Goal: Contribute content: Add original content to the website for others to see

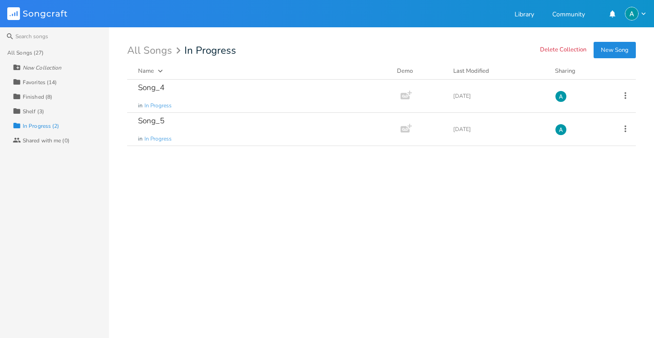
click at [55, 108] on div "Collection Shelf (3)" at bounding box center [61, 111] width 96 height 15
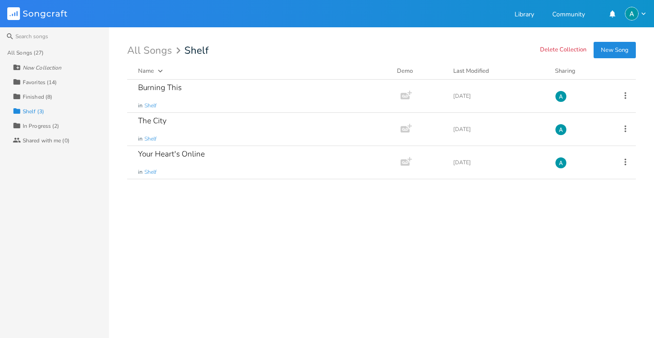
click at [50, 96] on div "Finished (8)" at bounding box center [38, 96] width 30 height 5
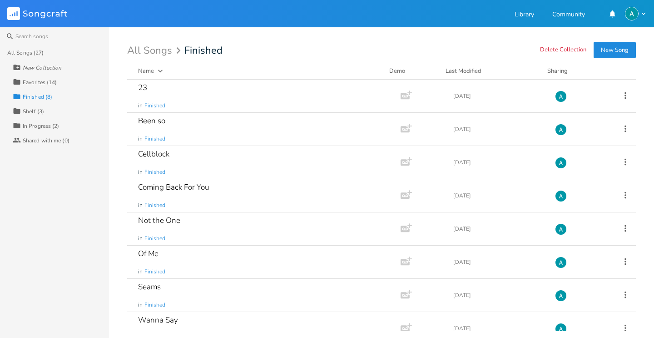
click at [55, 81] on div "Favorites (14)" at bounding box center [40, 82] width 34 height 5
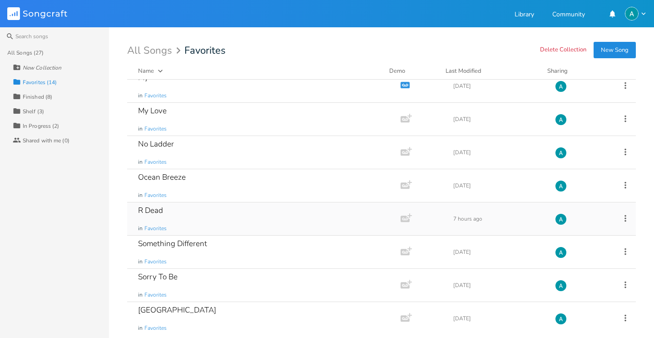
scroll to position [214, 0]
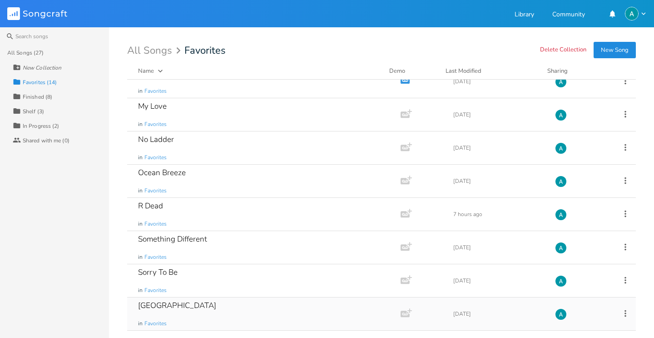
click at [224, 315] on div "South Sea in Favorites" at bounding box center [262, 313] width 248 height 33
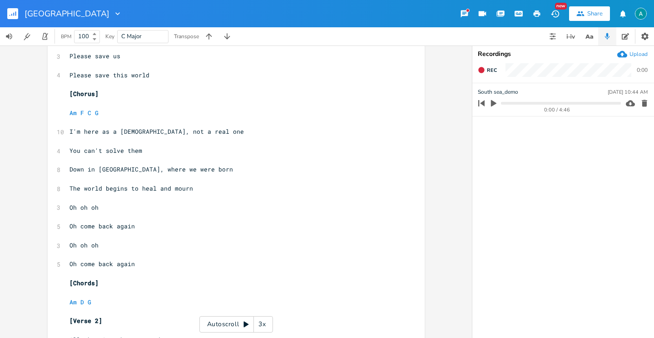
scroll to position [301, 0]
click at [233, 318] on div "Autoscroll 3x" at bounding box center [236, 324] width 74 height 16
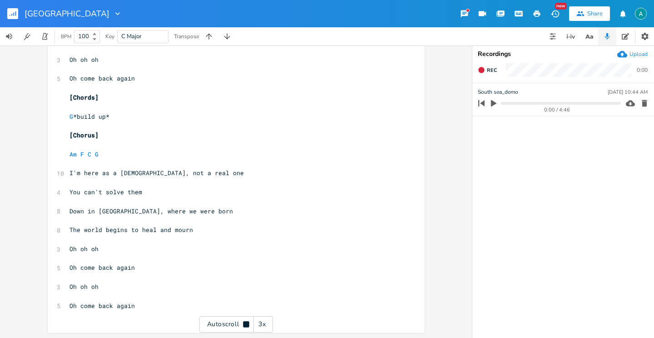
scroll to position [995, 0]
click at [219, 320] on div "Autoscroll 3x" at bounding box center [236, 324] width 74 height 16
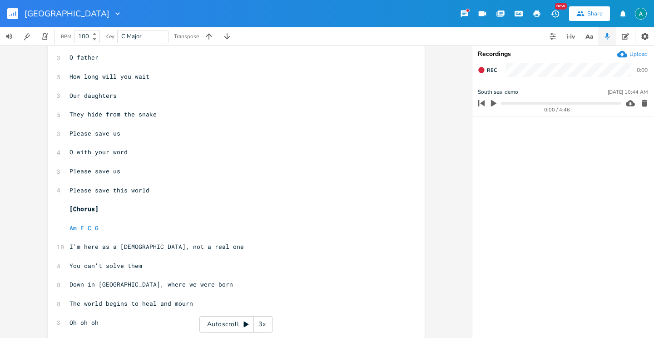
scroll to position [0, 0]
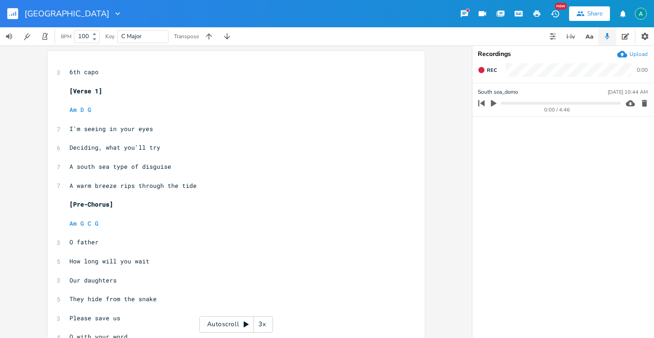
click at [216, 319] on div "Autoscroll 3x" at bounding box center [236, 324] width 74 height 16
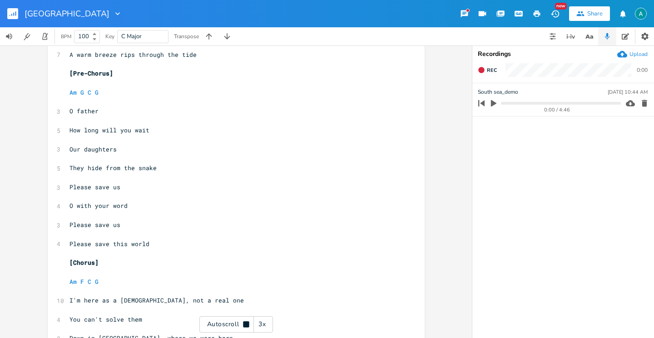
click at [256, 319] on div "3x" at bounding box center [262, 324] width 16 height 16
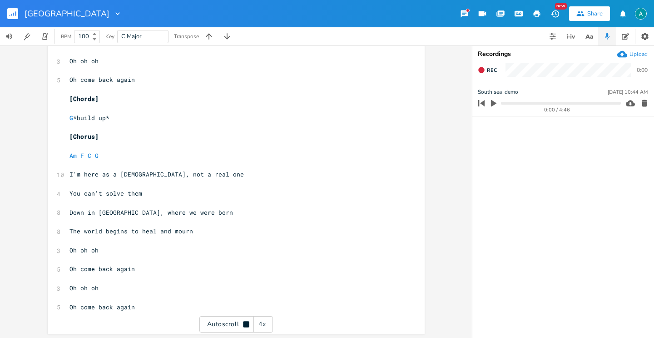
scroll to position [995, 0]
click at [210, 324] on div "Autoscroll 4x" at bounding box center [236, 324] width 74 height 16
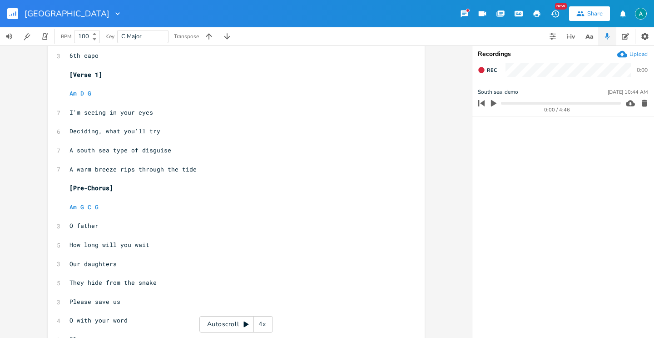
scroll to position [0, 0]
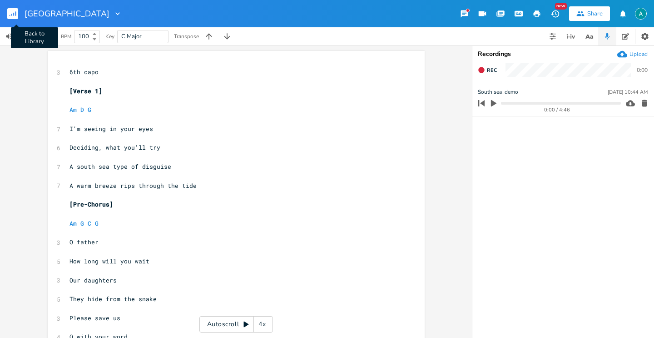
click at [10, 16] on rect "button" at bounding box center [12, 13] width 11 height 11
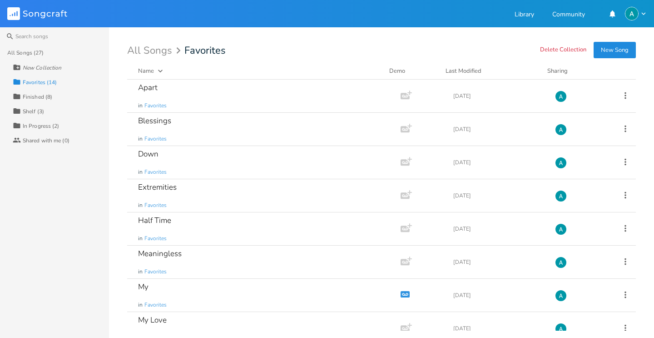
click at [35, 221] on div "All Songs (27) New Collection Collection Favorites (14) Collection Finished (8)…" at bounding box center [54, 191] width 109 height 292
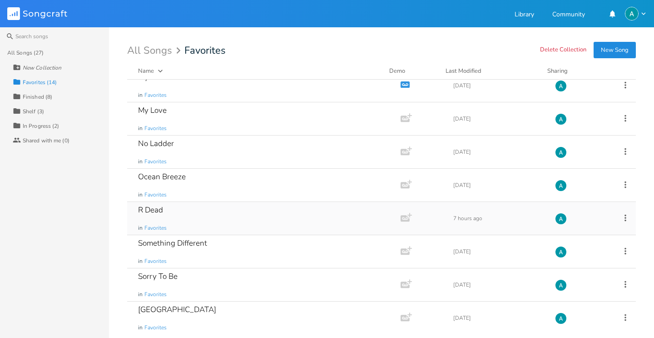
scroll to position [214, 0]
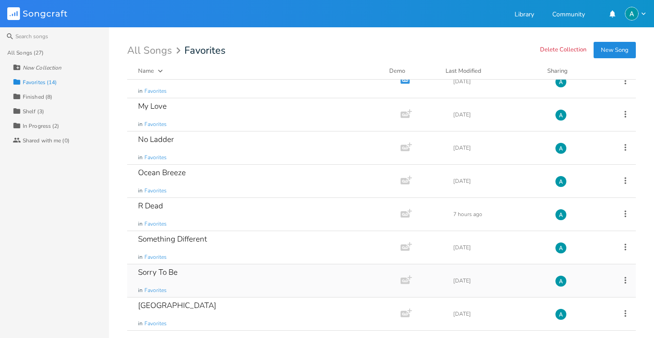
click at [237, 278] on div "Sorry To Be in Favorites" at bounding box center [262, 280] width 248 height 33
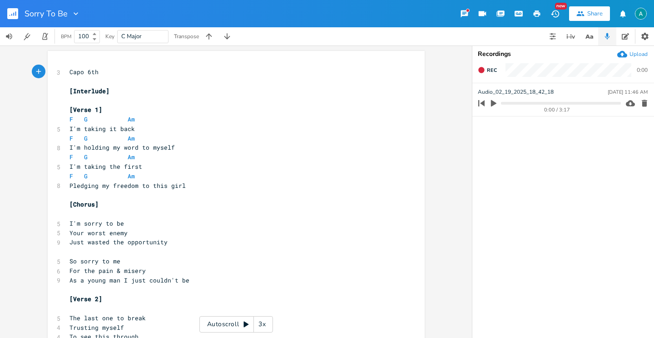
click at [8, 17] on rect "button" at bounding box center [12, 13] width 11 height 11
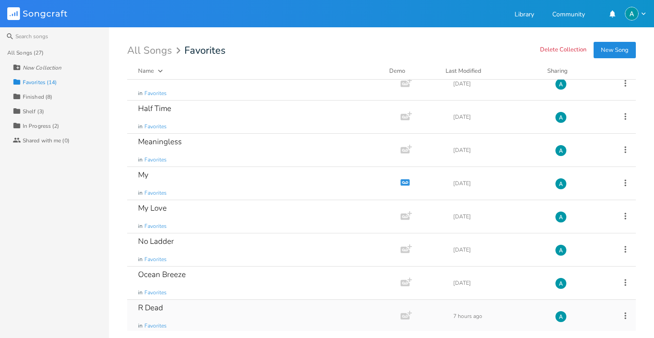
scroll to position [214, 0]
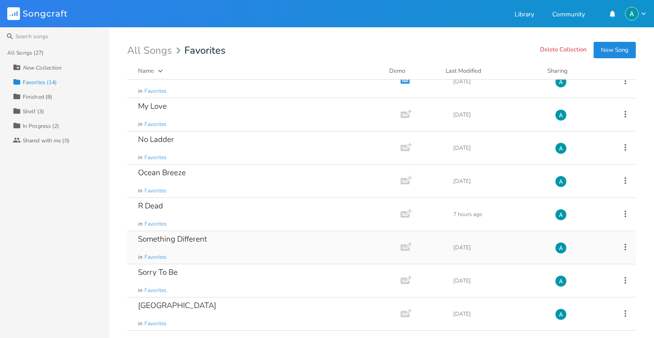
click at [201, 248] on div "Something Different in Favorites" at bounding box center [262, 247] width 248 height 33
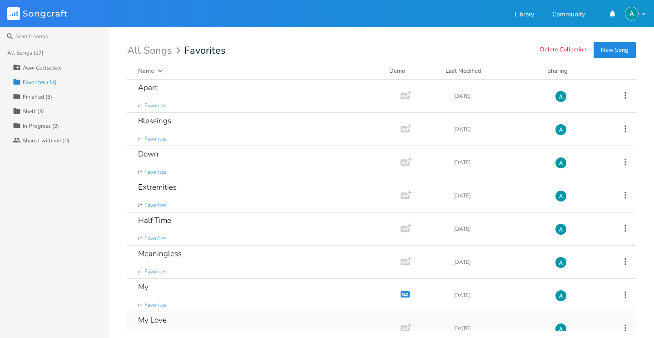
scroll to position [214, 0]
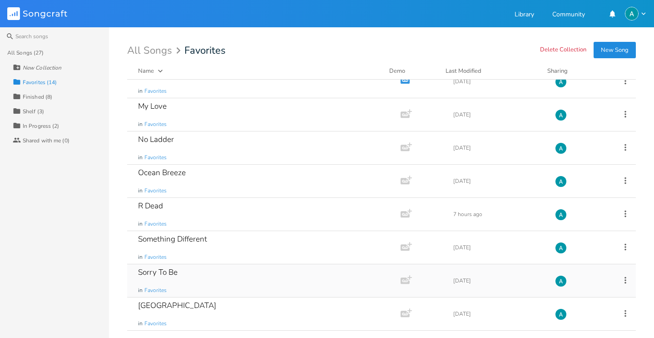
drag, startPoint x: 216, startPoint y: 283, endPoint x: 215, endPoint y: 278, distance: 4.6
click at [216, 283] on div "Sorry To Be in Favorites" at bounding box center [262, 280] width 248 height 33
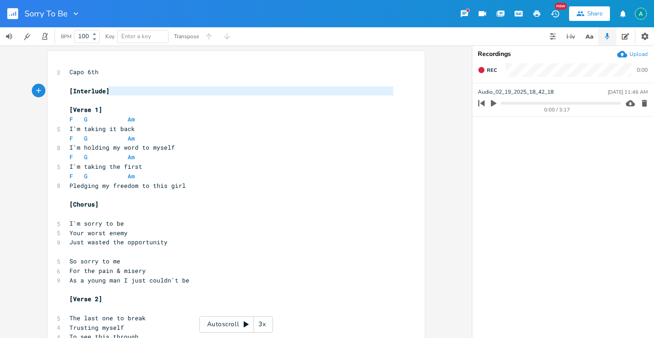
type textarea "[Interlude]"
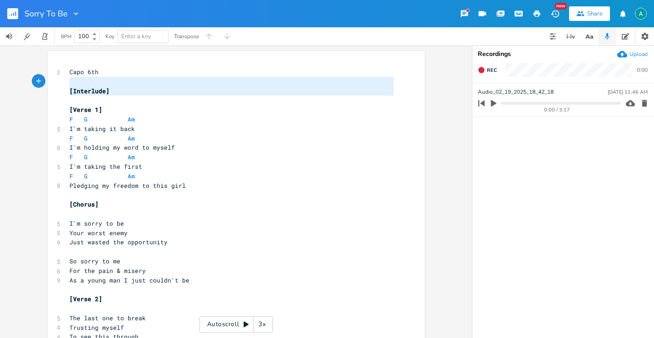
drag, startPoint x: 152, startPoint y: 100, endPoint x: 28, endPoint y: 78, distance: 126.1
click at [29, 82] on div "[Interlude] x 3 Capo 6th ​ [Interlude] ​ [Verse 1] F G Am 5 I'm taking it back …" at bounding box center [236, 191] width 472 height 292
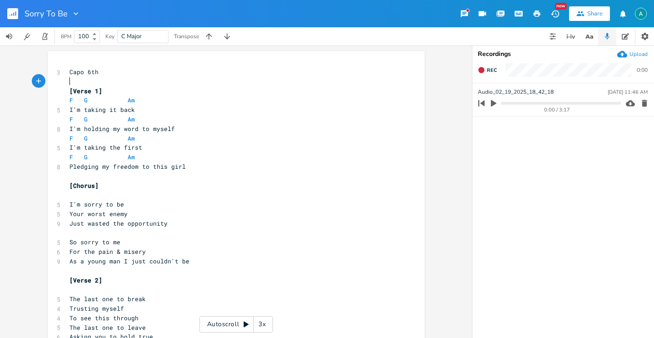
click at [10, 10] on rect "button" at bounding box center [12, 13] width 11 height 11
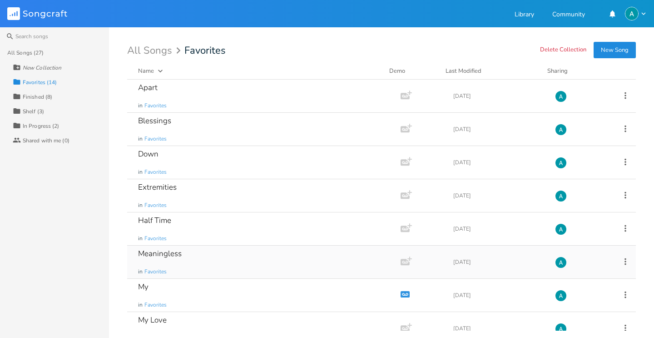
scroll to position [214, 0]
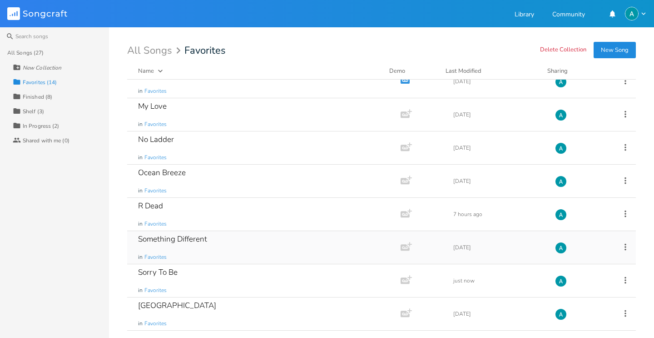
click at [621, 247] on icon at bounding box center [626, 247] width 10 height 10
click at [579, 189] on span "Collection Collections" at bounding box center [569, 191] width 36 height 6
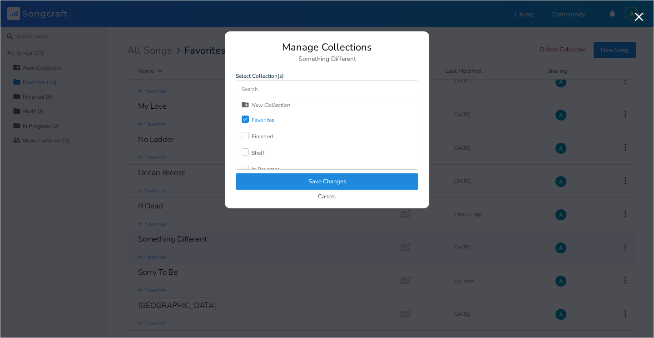
click at [242, 152] on div at bounding box center [245, 151] width 7 height 7
click at [247, 122] on div "Check" at bounding box center [245, 118] width 7 height 7
click at [254, 153] on div "Shelf" at bounding box center [258, 152] width 13 height 5
click at [253, 140] on div "Finished" at bounding box center [257, 136] width 31 height 16
click at [263, 184] on button "Save Changes" at bounding box center [327, 181] width 183 height 16
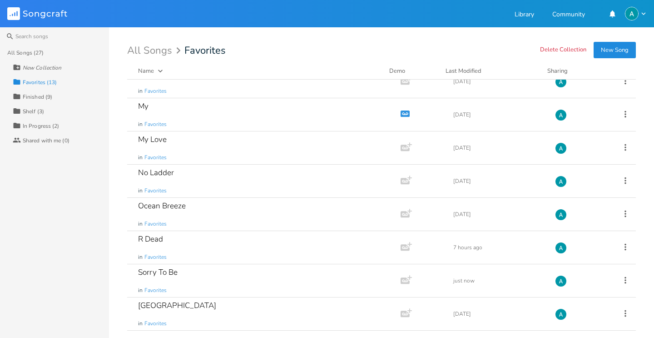
scroll to position [180, 0]
click at [245, 241] on div "R Dead in Favorites" at bounding box center [262, 247] width 248 height 33
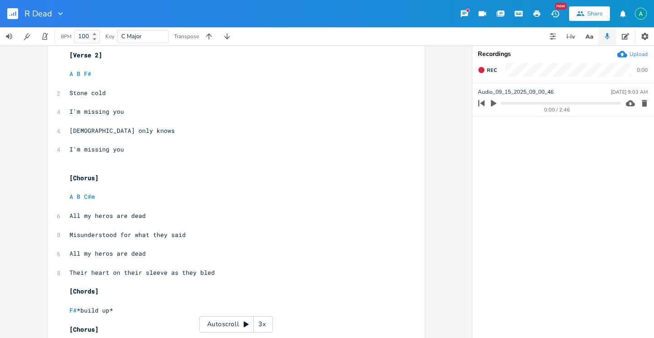
scroll to position [275, 0]
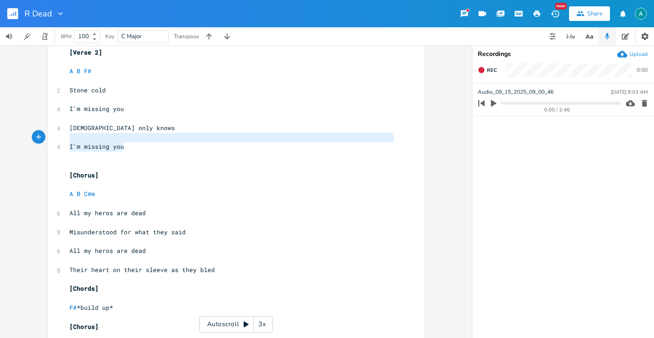
type textarea "knows I'm missing you"
drag, startPoint x: 133, startPoint y: 145, endPoint x: 94, endPoint y: 125, distance: 44.1
click at [94, 125] on div "4 Capo 5th fret ​ ​ [Verse 1] ​ A B F# ​ 2 Stone cold ​ 4 I'm missing you ​ 4 G…" at bounding box center [232, 141] width 328 height 699
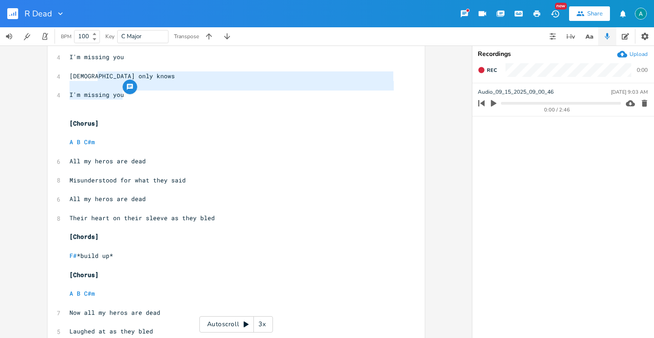
scroll to position [369, 0]
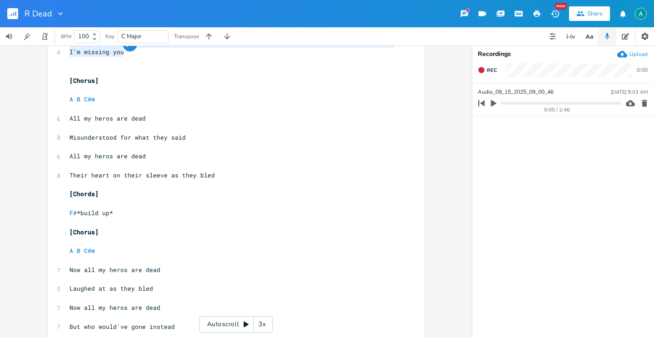
click at [199, 207] on pre "​" at bounding box center [232, 204] width 328 height 10
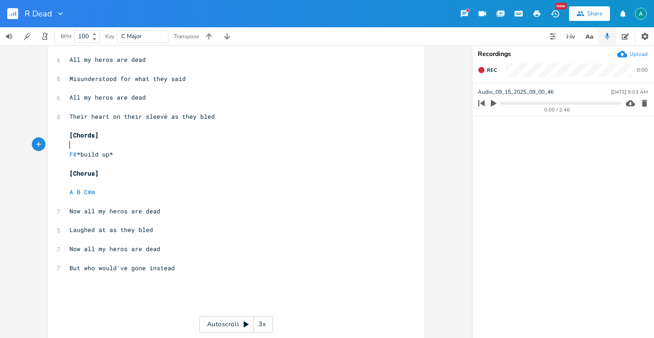
scroll to position [447, 0]
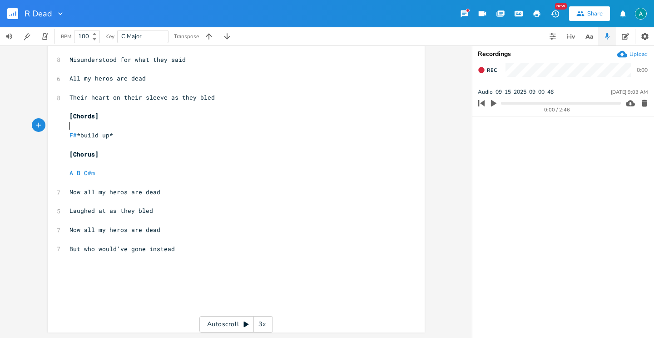
click at [124, 132] on pre "F# *build up*" at bounding box center [232, 135] width 328 height 10
type textarea "F# *build up*"
click at [124, 132] on pre "F# *build up*" at bounding box center [232, 135] width 328 height 10
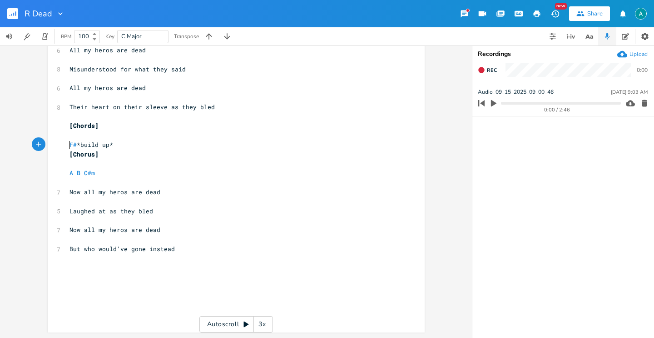
scroll to position [438, 0]
click at [117, 142] on pre "F# *build up*" at bounding box center [232, 145] width 328 height 10
click at [118, 142] on pre "F# *build up*" at bounding box center [232, 145] width 328 height 10
type textarea "F# *build up*"
click at [118, 141] on pre "F# *build up*" at bounding box center [232, 145] width 328 height 10
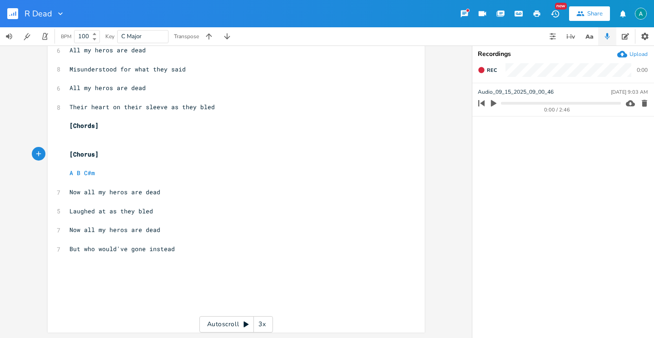
click at [117, 142] on pre "​" at bounding box center [232, 145] width 328 height 10
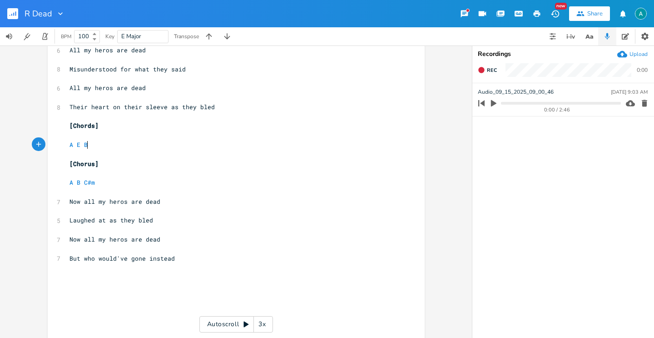
scroll to position [0, 16]
type textarea "A E B F#"
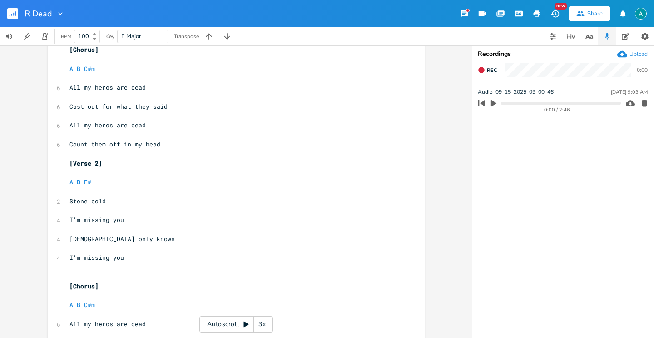
scroll to position [0, 0]
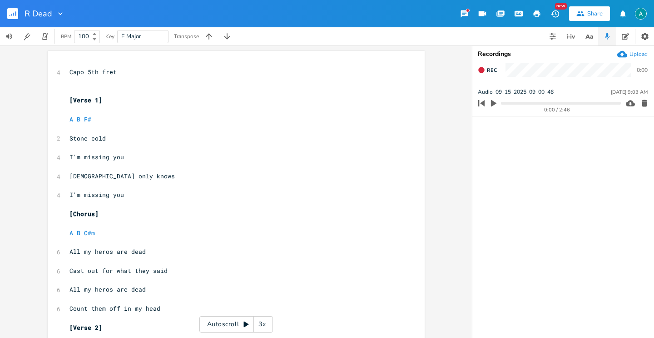
type textarea "A E C#m B"
click at [234, 328] on div "Autoscroll 3x" at bounding box center [236, 324] width 74 height 16
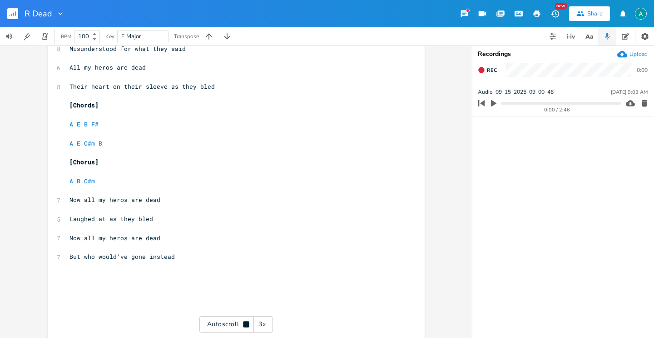
scroll to position [466, 0]
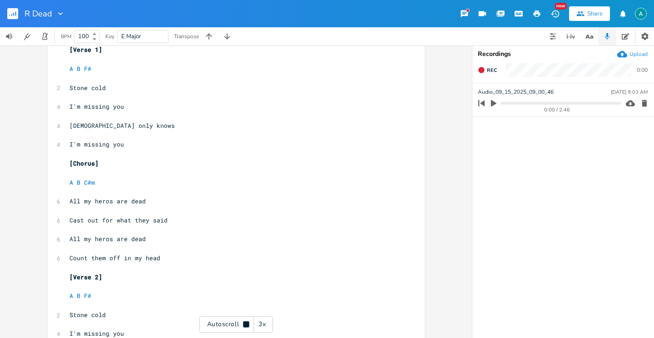
click at [224, 320] on div "Autoscroll 3x" at bounding box center [236, 324] width 74 height 16
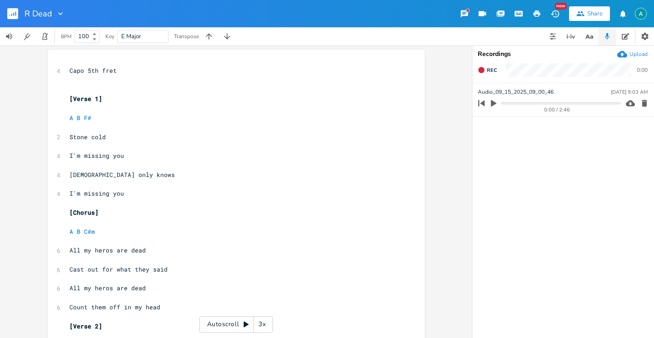
scroll to position [0, 0]
click at [13, 6] on button "button" at bounding box center [16, 14] width 18 height 22
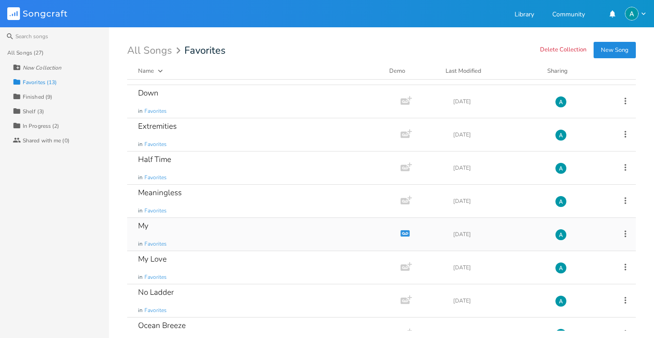
scroll to position [93, 0]
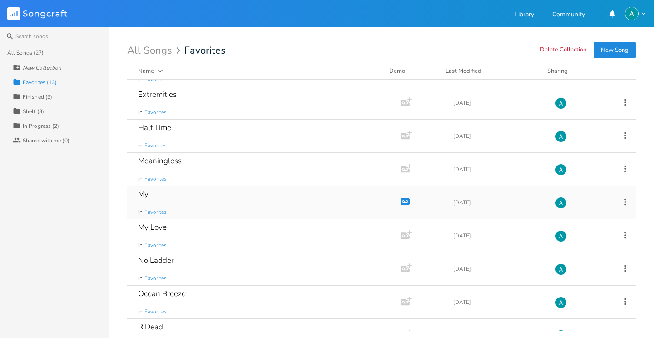
click at [199, 207] on div "My in Favorites" at bounding box center [262, 202] width 248 height 33
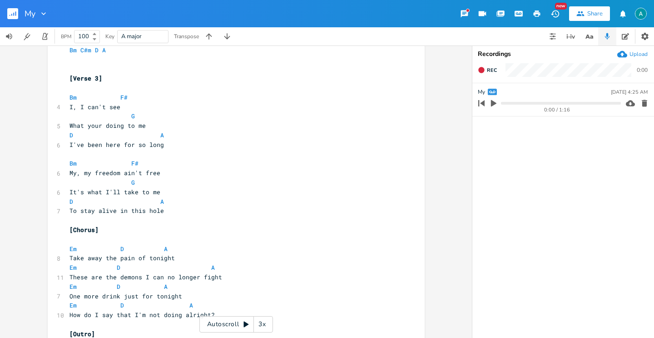
scroll to position [428, 0]
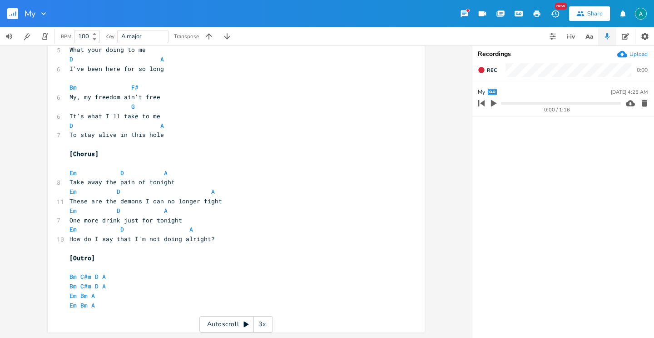
click at [12, 19] on rect "button" at bounding box center [12, 13] width 11 height 11
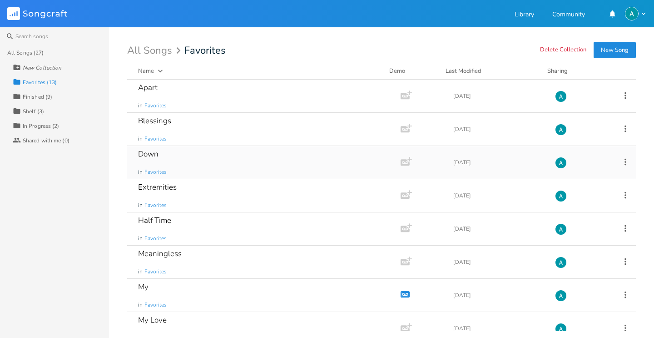
click at [196, 167] on div "Down in Favorites" at bounding box center [262, 162] width 248 height 33
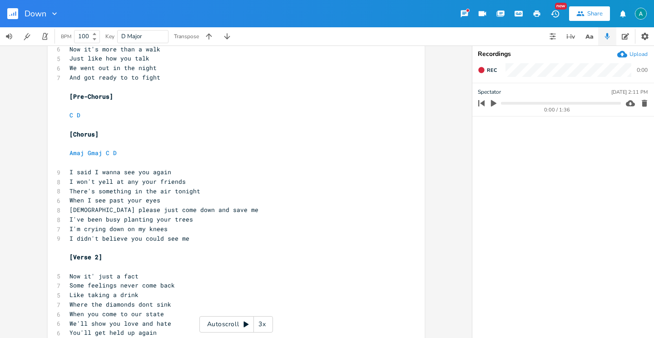
scroll to position [139, 0]
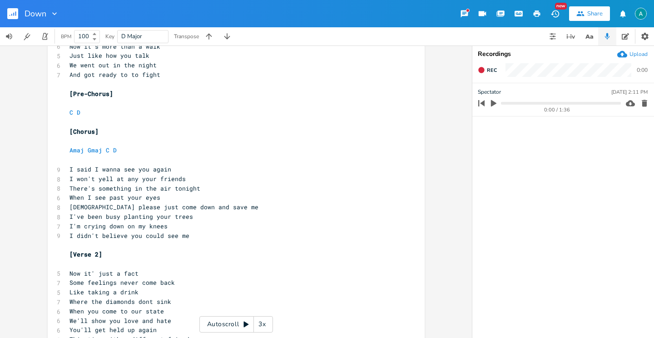
click at [15, 21] on button "button" at bounding box center [16, 14] width 18 height 22
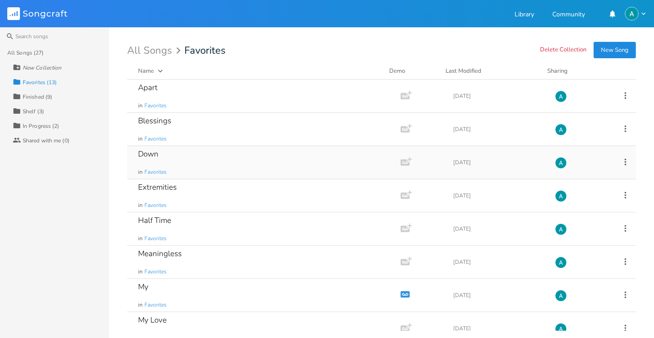
click at [621, 161] on icon at bounding box center [626, 162] width 10 height 10
click at [570, 207] on span "Collection Collections" at bounding box center [569, 207] width 36 height 6
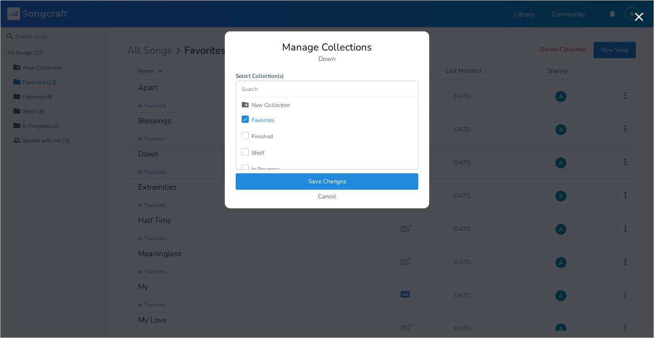
click at [254, 155] on div "Shelf" at bounding box center [258, 152] width 13 height 5
click at [252, 121] on div "Favorites" at bounding box center [263, 119] width 23 height 5
click at [275, 180] on button "Save Changes" at bounding box center [327, 181] width 183 height 16
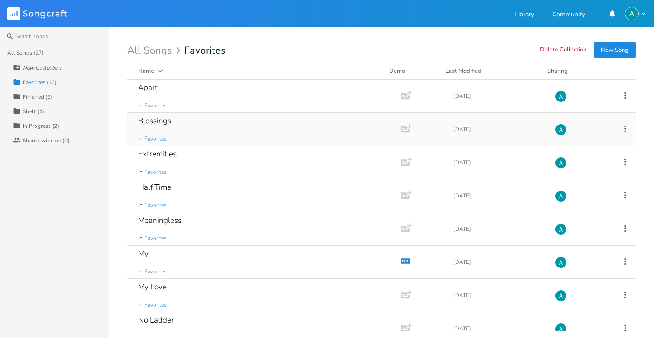
click at [231, 129] on div "Blessings in Favorites" at bounding box center [262, 129] width 248 height 33
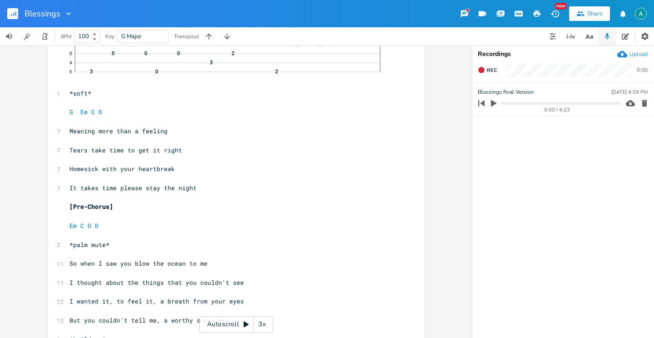
scroll to position [97, 0]
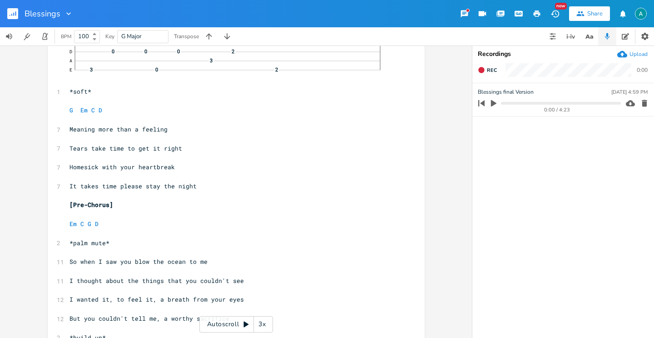
click at [260, 324] on div "3x" at bounding box center [262, 324] width 16 height 16
click at [260, 324] on div "4x" at bounding box center [262, 324] width 16 height 16
click at [260, 324] on div "5x" at bounding box center [262, 324] width 16 height 16
click at [265, 326] on div "1x" at bounding box center [262, 324] width 16 height 16
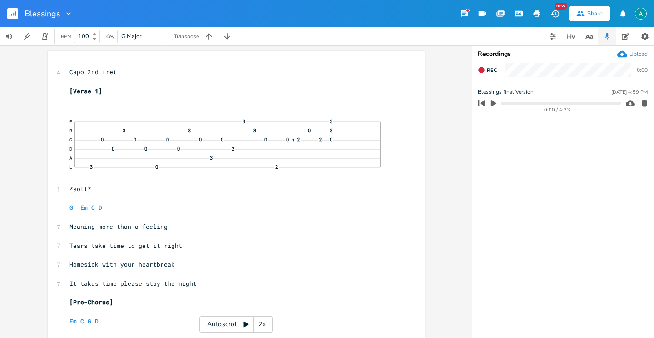
click at [225, 323] on div "Autoscroll 2x" at bounding box center [236, 324] width 74 height 16
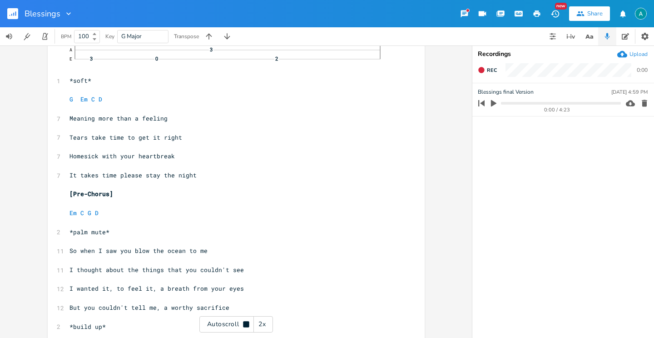
click at [264, 322] on div "2x" at bounding box center [262, 324] width 16 height 16
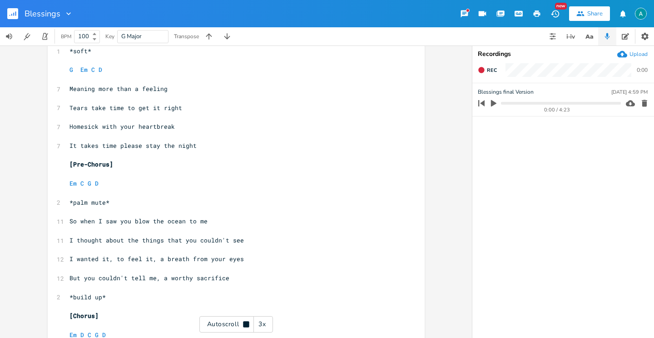
click at [256, 325] on div "3x" at bounding box center [262, 324] width 16 height 16
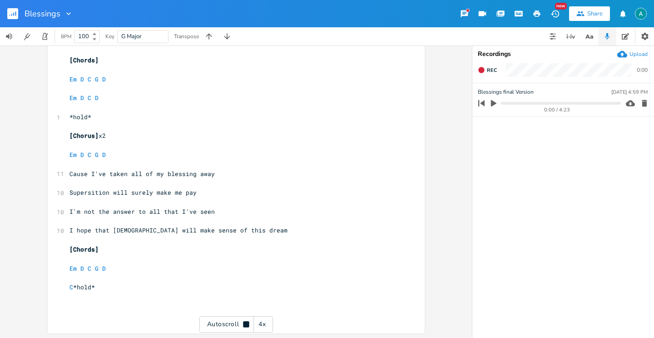
scroll to position [999, 0]
click at [220, 327] on div "Autoscroll 4x" at bounding box center [236, 324] width 74 height 16
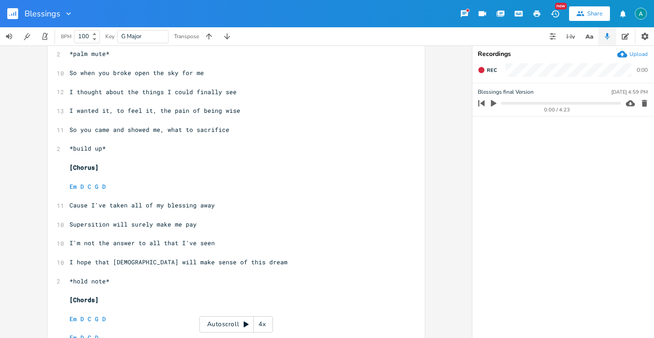
scroll to position [747, 0]
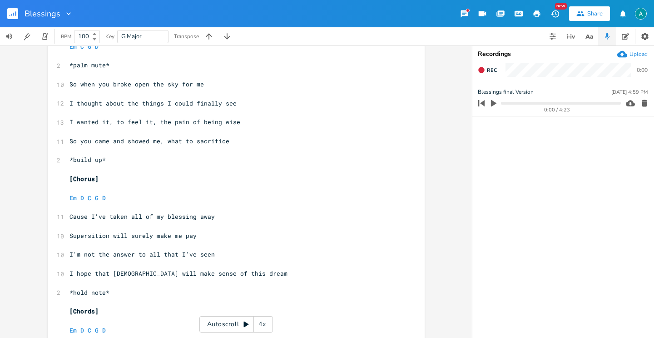
click at [226, 126] on pre "I wanted it, to feel it, the pain of being wise" at bounding box center [232, 122] width 328 height 10
type textarea "wise"
click at [226, 126] on pre "I wanted it, to feel it, the pain of being wise" at bounding box center [232, 122] width 328 height 10
type textarea "in your eyes"
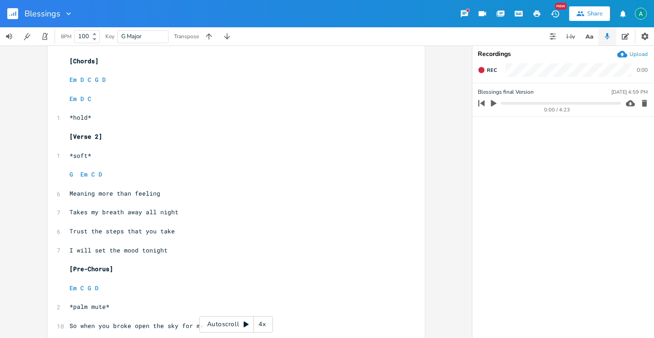
scroll to position [253, 0]
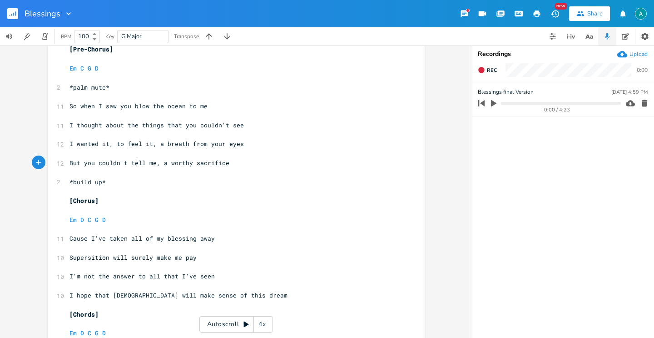
click at [134, 162] on span "But you couldn't tell me, a worthy sacrifice" at bounding box center [150, 163] width 160 height 8
click at [134, 161] on span "But you couldn't tell me, a worthy sacrifice" at bounding box center [150, 163] width 160 height 8
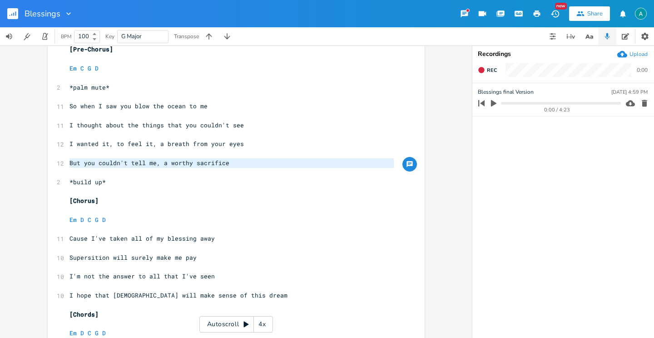
type textarea "But you couldn't tell me, a worthy sacrifice"
click at [140, 162] on span "But you couldn't tell me, a worthy sacrifice" at bounding box center [150, 163] width 160 height 8
type textarea "tell"
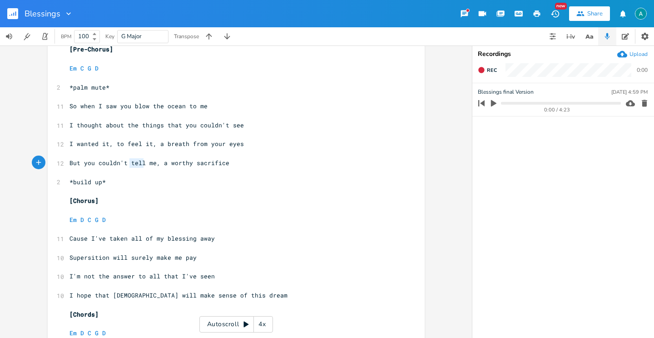
click at [140, 162] on span "But you couldn't tell me, a worthy sacrifice" at bounding box center [150, 163] width 160 height 8
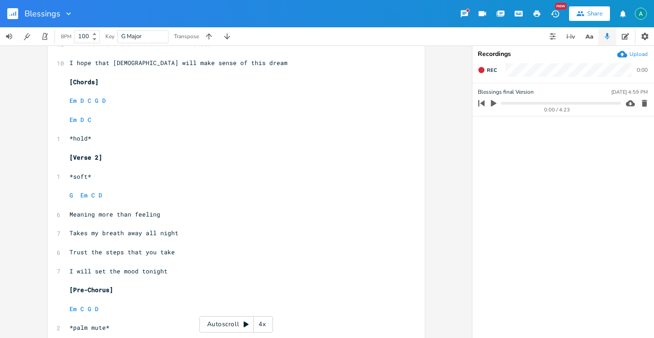
scroll to position [237, 0]
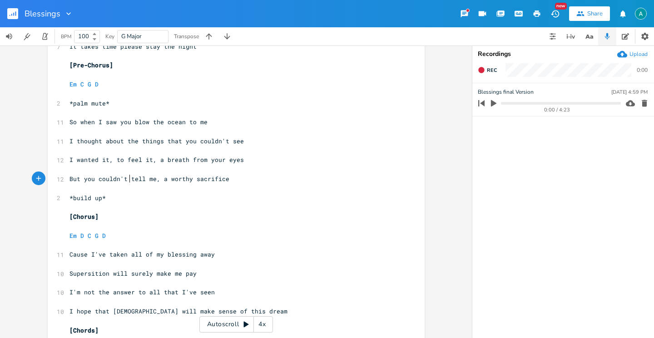
click at [125, 179] on span "But you couldn't tell me, a worthy sacrifice" at bounding box center [150, 178] width 160 height 8
type textarea "But you couldn't tell me, a worthy sacrifice"
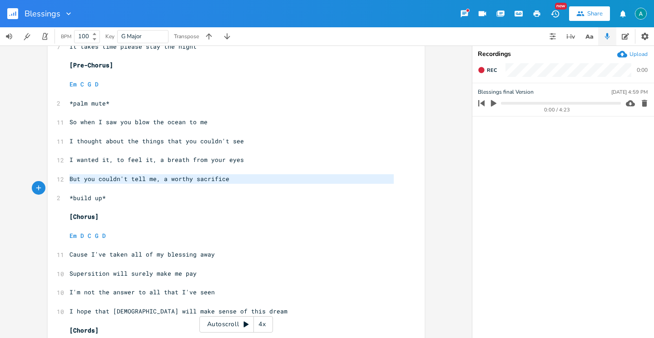
click at [125, 179] on span "But you couldn't tell me, a worthy sacrifice" at bounding box center [150, 178] width 160 height 8
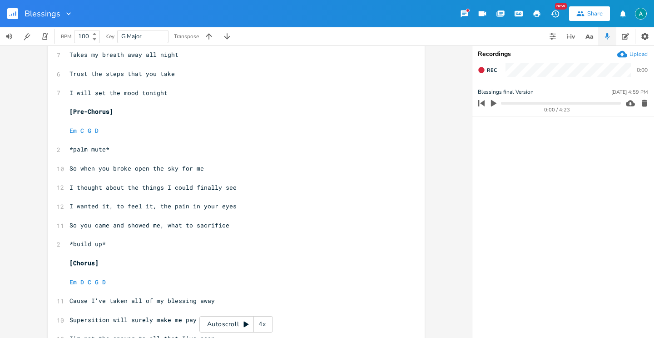
scroll to position [722, 0]
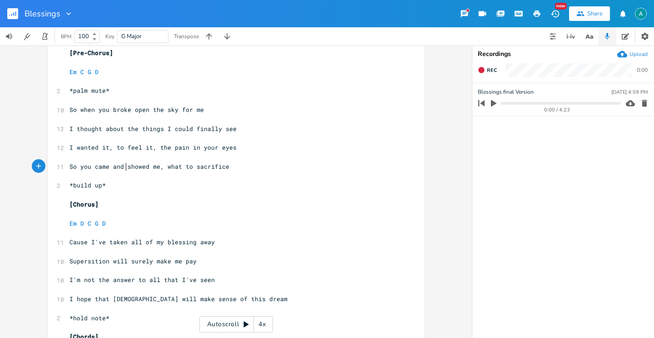
click at [124, 168] on span "So you came and showed me, what to sacrifice" at bounding box center [150, 166] width 160 height 8
type textarea "showed"
click at [124, 168] on span "So you came and showed me, what to sacrifice" at bounding box center [150, 166] width 160 height 8
click at [127, 178] on pre "​" at bounding box center [232, 176] width 328 height 10
click at [12, 17] on rect "button" at bounding box center [12, 13] width 11 height 11
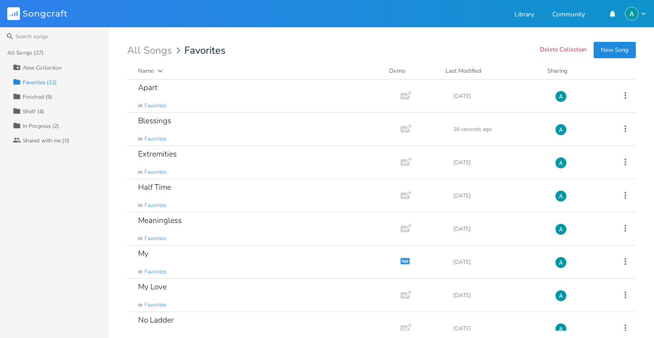
click at [43, 95] on div "Finished (9)" at bounding box center [38, 96] width 30 height 5
click at [205, 247] on div "Of Me in Finished" at bounding box center [262, 261] width 248 height 33
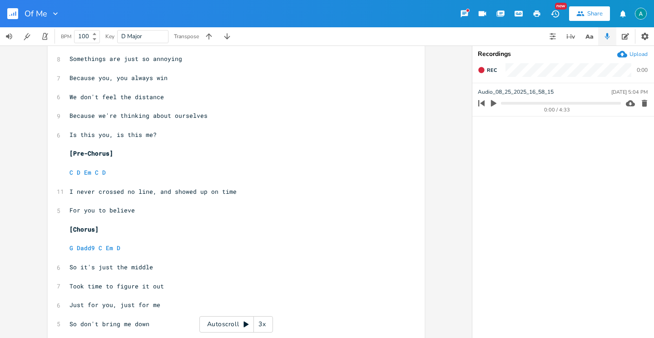
scroll to position [142, 0]
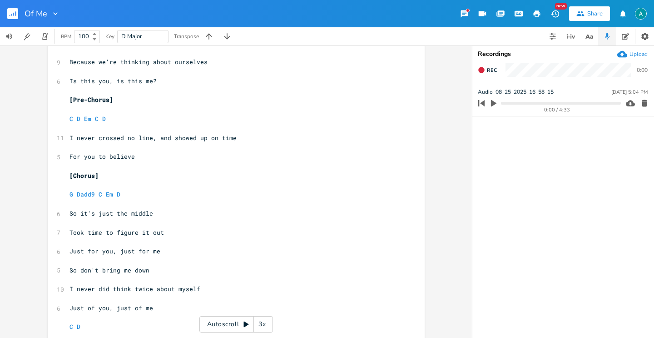
click at [16, 5] on button "button" at bounding box center [16, 14] width 18 height 22
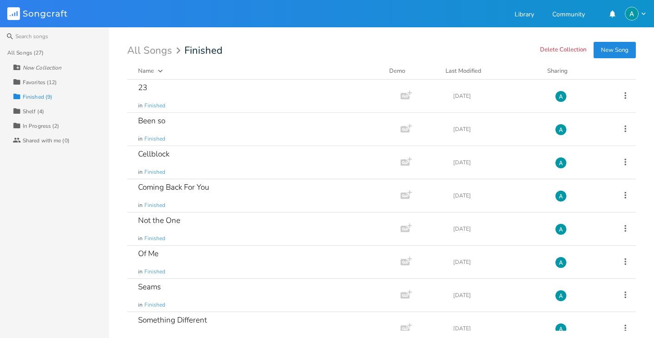
click at [36, 80] on div "Favorites (12)" at bounding box center [40, 82] width 34 height 5
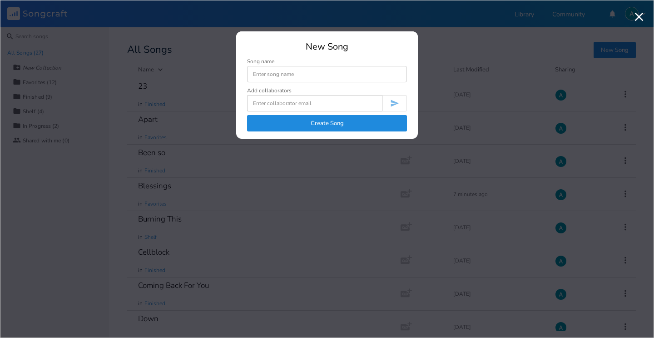
click at [283, 68] on input at bounding box center [327, 74] width 160 height 16
type input "song_5#"
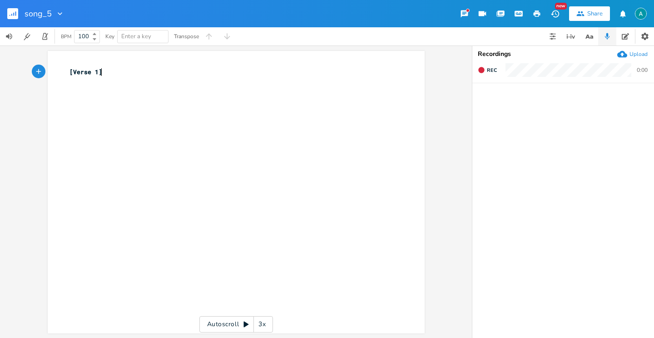
click at [637, 55] on div "Upload" at bounding box center [639, 53] width 18 height 7
click at [481, 74] on button "Rec" at bounding box center [487, 70] width 26 height 15
click at [479, 74] on button "End" at bounding box center [487, 70] width 27 height 15
click at [646, 107] on button "button" at bounding box center [644, 103] width 12 height 15
click at [644, 103] on icon "button" at bounding box center [644, 103] width 5 height 7
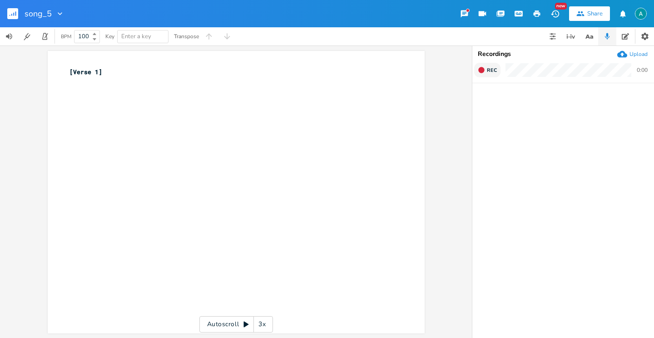
click at [491, 72] on span "Rec" at bounding box center [492, 70] width 10 height 7
click at [491, 72] on span "End" at bounding box center [492, 70] width 10 height 7
